Goal: Task Accomplishment & Management: Manage account settings

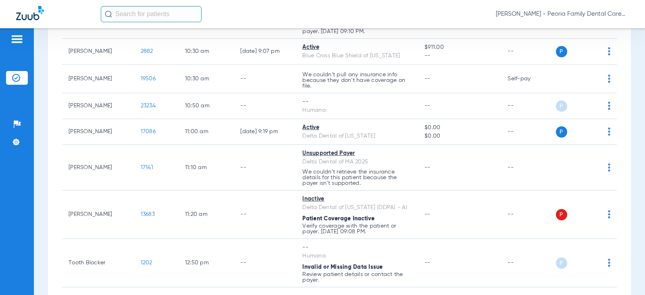
scroll to position [604, 0]
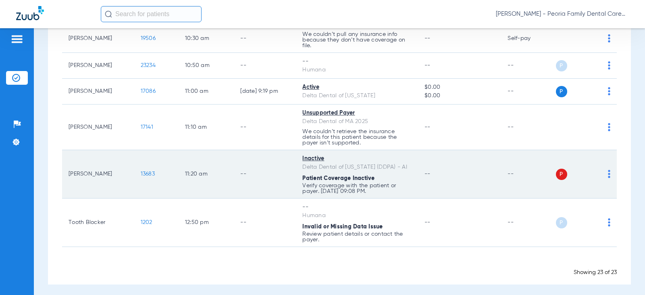
click at [608, 170] on img at bounding box center [609, 174] width 2 height 8
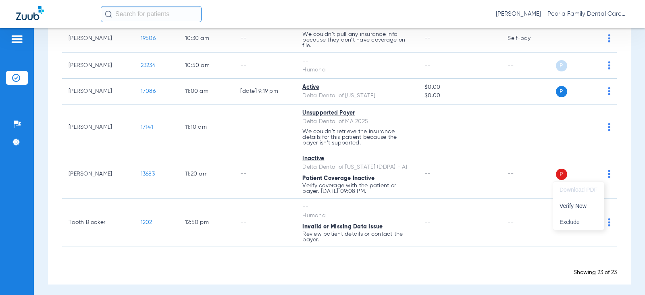
click at [492, 167] on div at bounding box center [322, 147] width 645 height 295
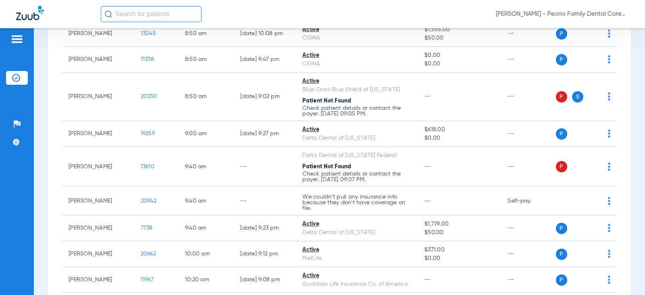
scroll to position [0, 0]
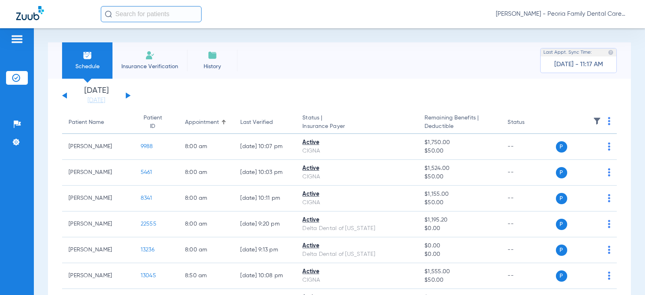
click at [127, 96] on button at bounding box center [128, 95] width 5 height 6
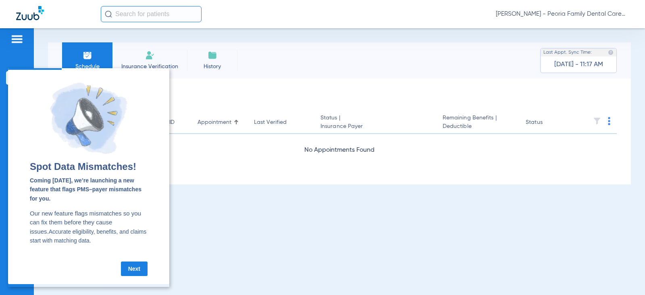
click at [240, 225] on div "Schedule Insurance Verification History Last Appt. Sync Time: [DATE] - 11:17 AM…" at bounding box center [339, 161] width 611 height 266
click at [129, 272] on link "Next" at bounding box center [134, 268] width 27 height 15
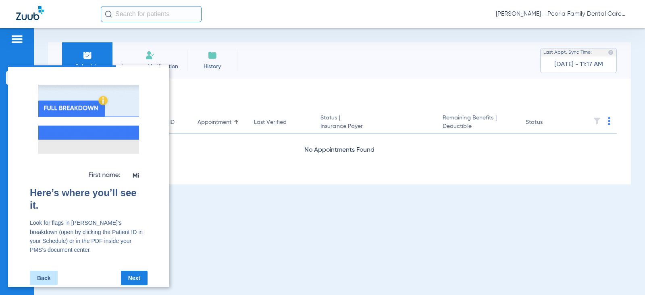
click at [197, 198] on div "Schedule Insurance Verification History Last Appt. Sync Time: [DATE] - 11:17 AM…" at bounding box center [339, 161] width 611 height 266
click at [40, 272] on link "Back" at bounding box center [44, 277] width 28 height 15
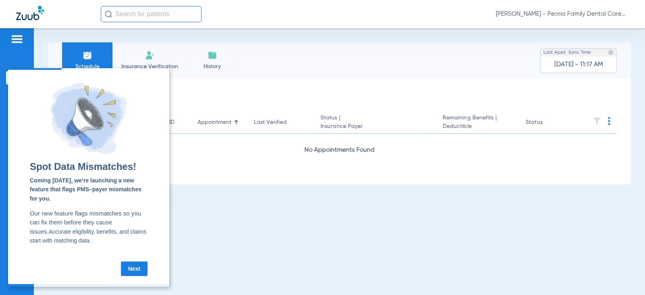
click at [93, 55] on li "Schedule" at bounding box center [87, 60] width 50 height 36
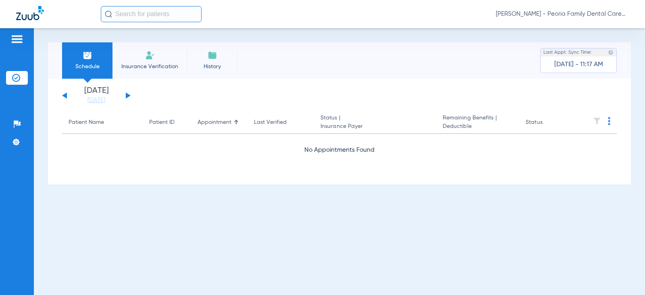
click at [128, 94] on button at bounding box center [128, 95] width 5 height 6
click at [127, 94] on button at bounding box center [128, 95] width 5 height 6
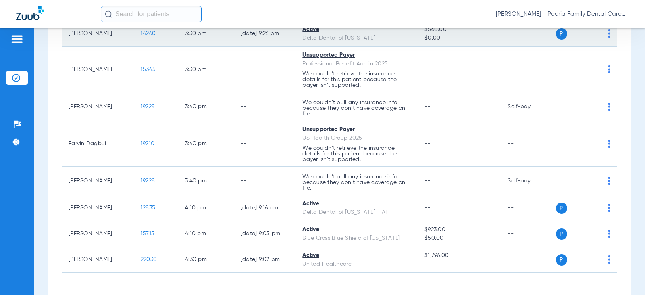
scroll to position [902, 0]
